Goal: Transaction & Acquisition: Purchase product/service

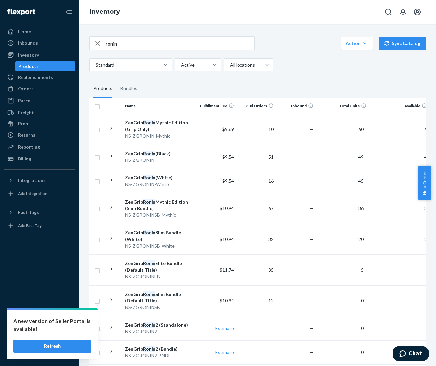
click at [76, 347] on button "Refresh" at bounding box center [52, 345] width 78 height 13
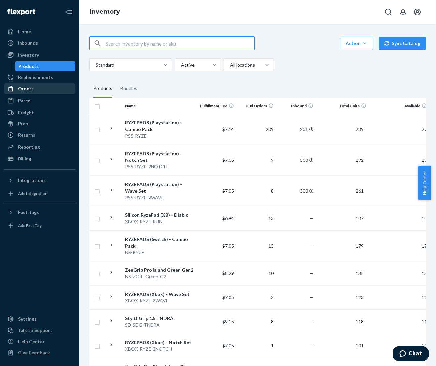
click at [29, 88] on div "Orders" at bounding box center [26, 88] width 16 height 7
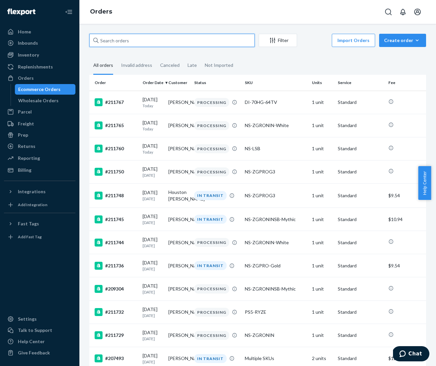
click at [131, 42] on input "text" at bounding box center [171, 40] width 165 height 13
paste input "[PERSON_NAME]"
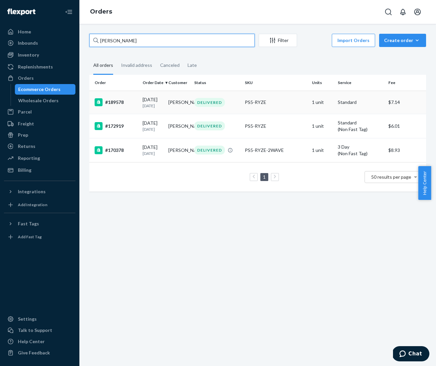
type input "[PERSON_NAME]"
click at [123, 104] on div "#189578" at bounding box center [116, 102] width 43 height 8
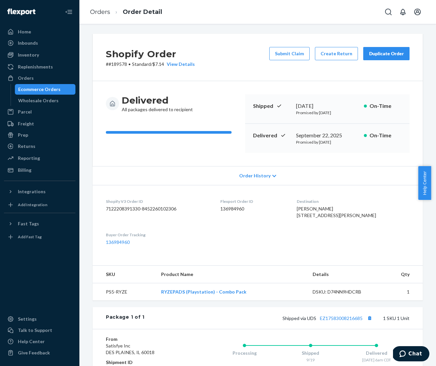
click at [368, 56] on div "Duplicate Order" at bounding box center [385, 53] width 35 height 7
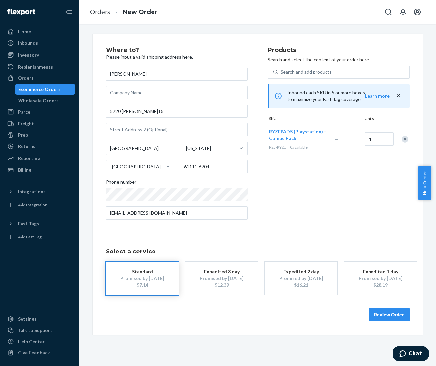
click at [402, 140] on div "Remove Item" at bounding box center [404, 139] width 7 height 7
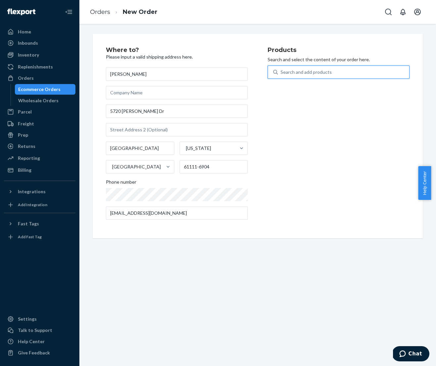
click at [290, 71] on div "Search and add products" at bounding box center [305, 72] width 51 height 7
click at [281, 71] on input "0 results available. Use Up and Down to choose options, press Enter to select t…" at bounding box center [280, 72] width 1 height 7
type input "ryze"
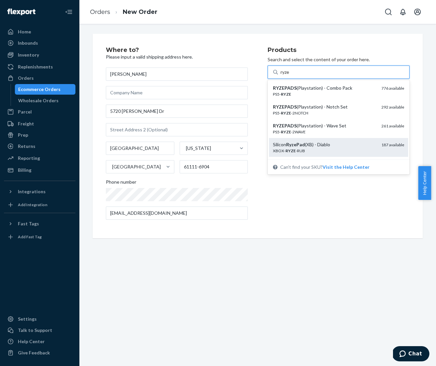
click at [297, 144] on em "RyzePad" at bounding box center [295, 144] width 19 height 6
click at [290, 75] on input "ryze" at bounding box center [285, 72] width 10 height 7
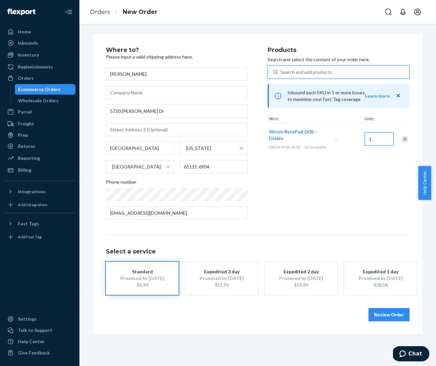
click at [376, 138] on input "1" at bounding box center [378, 138] width 29 height 13
type input "2"
click at [377, 313] on button "Review Order" at bounding box center [388, 314] width 41 height 13
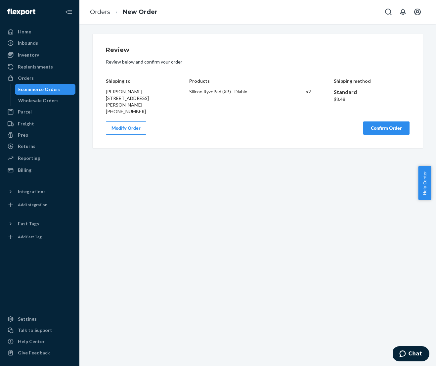
click at [375, 128] on button "Confirm Order" at bounding box center [386, 127] width 46 height 13
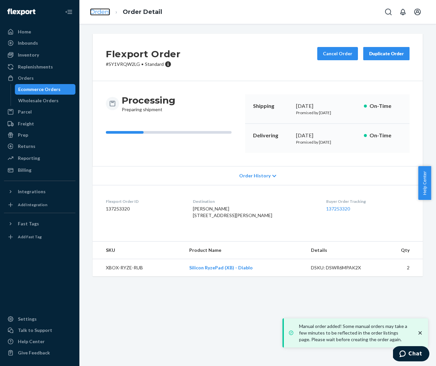
click at [99, 14] on link "Orders" at bounding box center [100, 11] width 20 height 7
